Goal: Navigation & Orientation: Go to known website

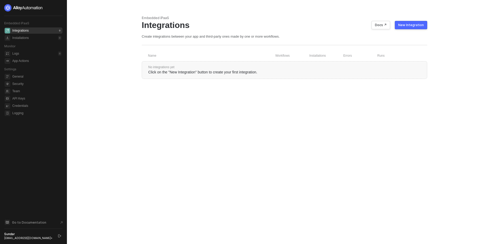
click at [57, 237] on button "button" at bounding box center [60, 236] width 6 height 6
